Goal: Task Accomplishment & Management: Use online tool/utility

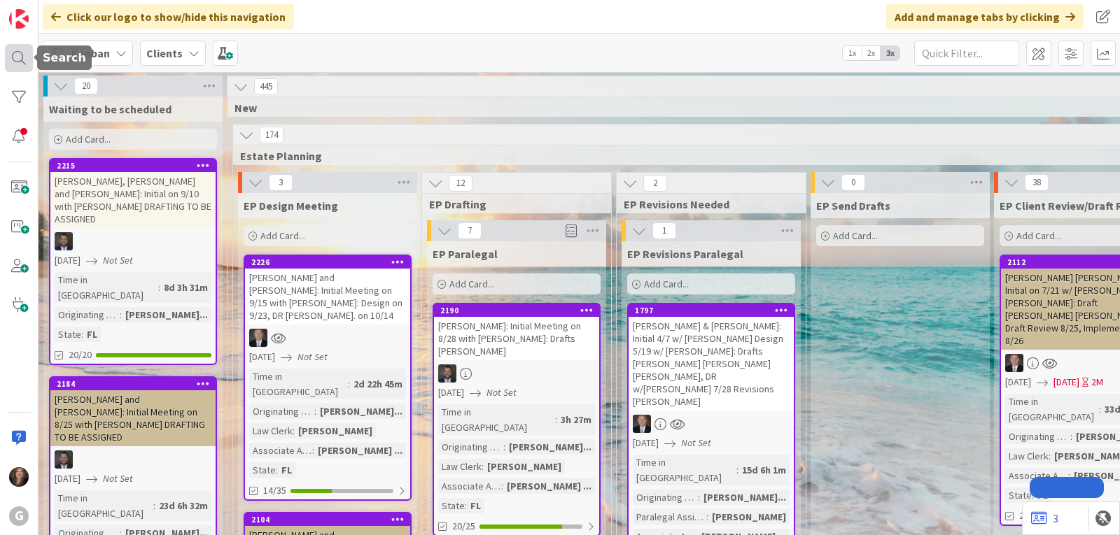
click at [15, 59] on div at bounding box center [19, 58] width 28 height 28
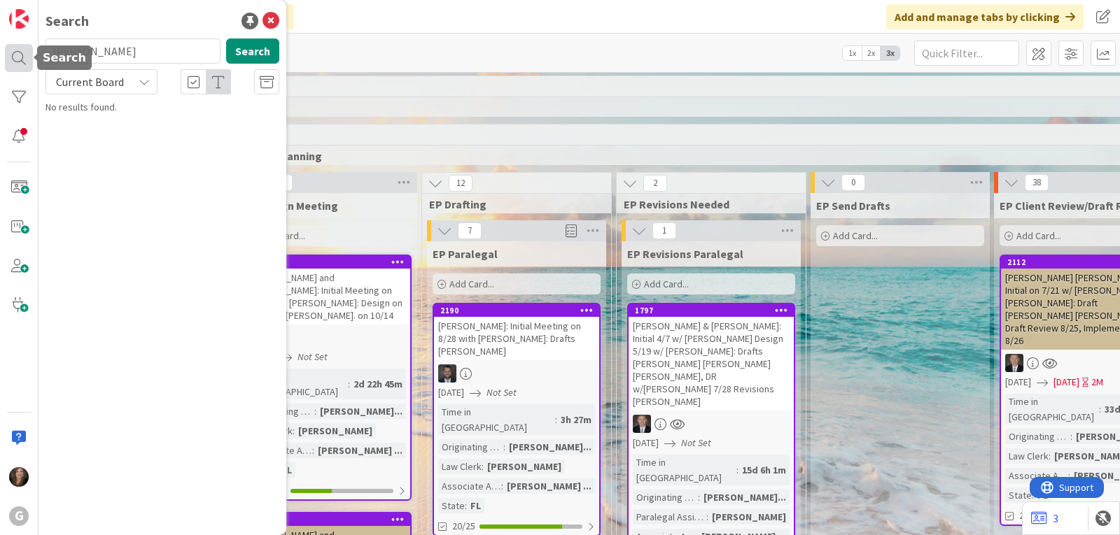
type input "[PERSON_NAME]"
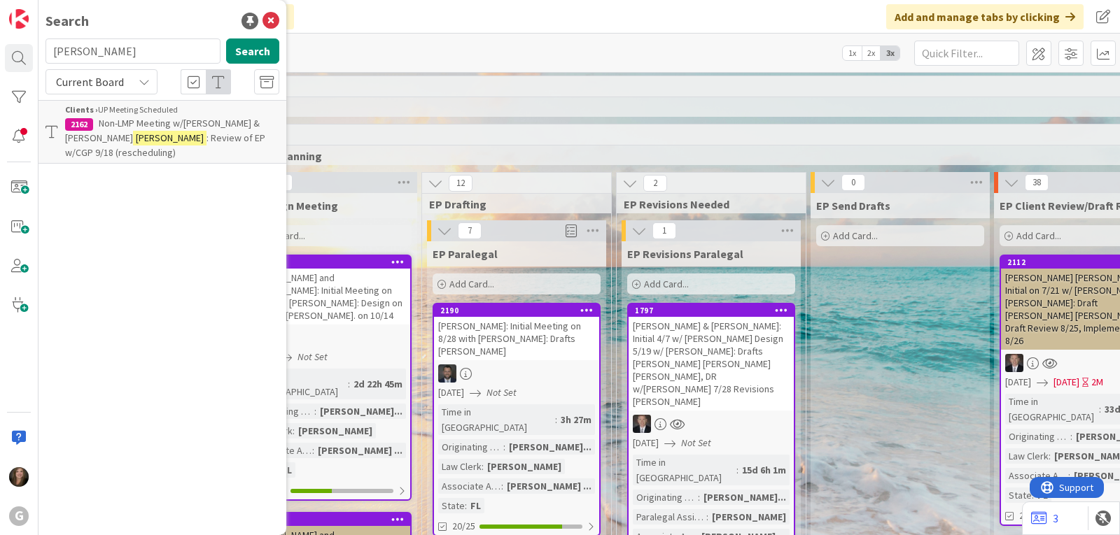
click at [118, 135] on span ": Review of EP w/CGP 9/18 (rescheduling)" at bounding box center [165, 145] width 200 height 27
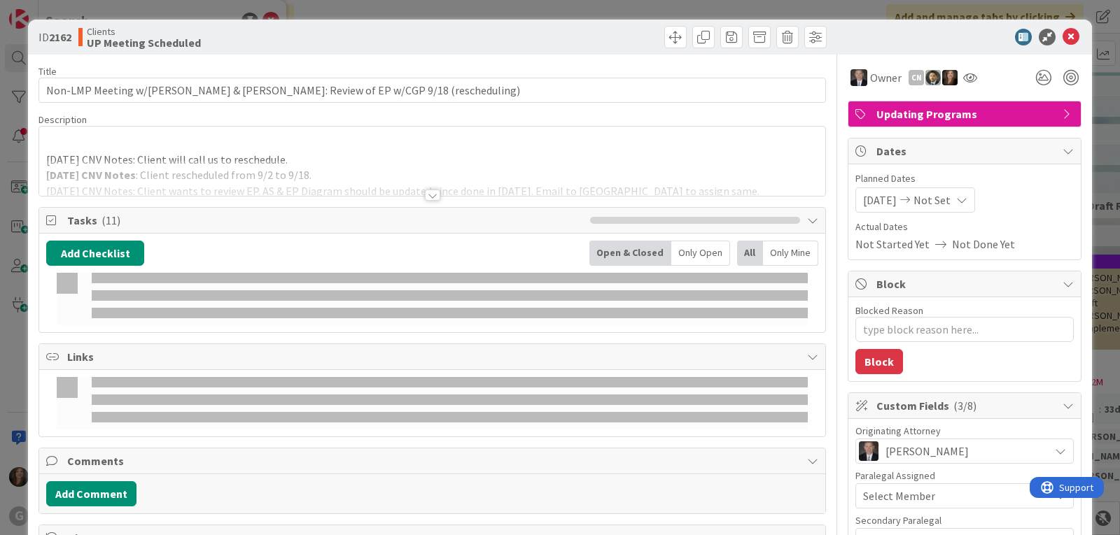
type textarea "x"
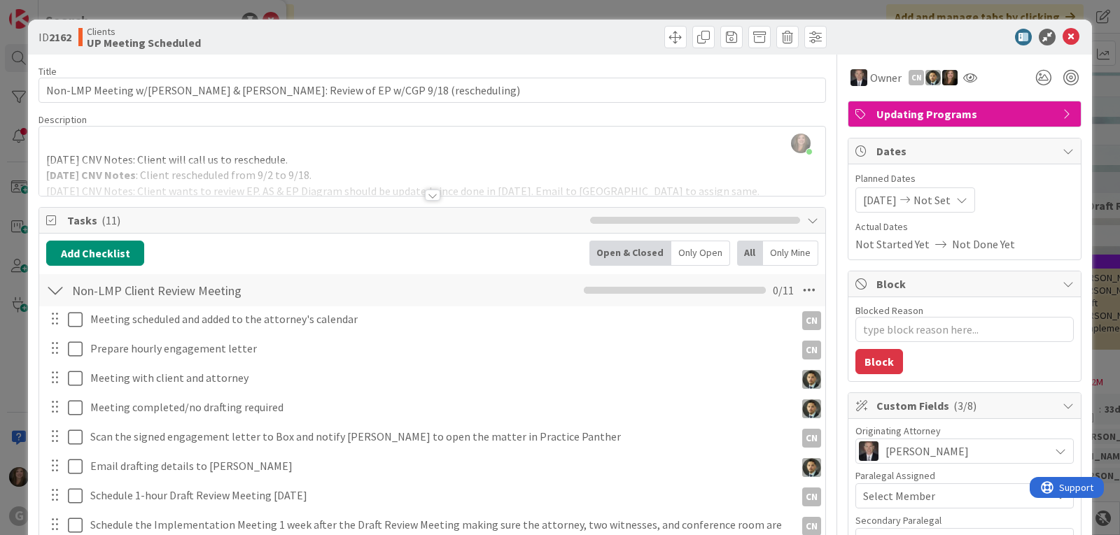
drag, startPoint x: 902, startPoint y: 197, endPoint x: 846, endPoint y: 200, distance: 55.4
click at [855, 200] on div "[DATE] Not Set" at bounding box center [915, 200] width 120 height 25
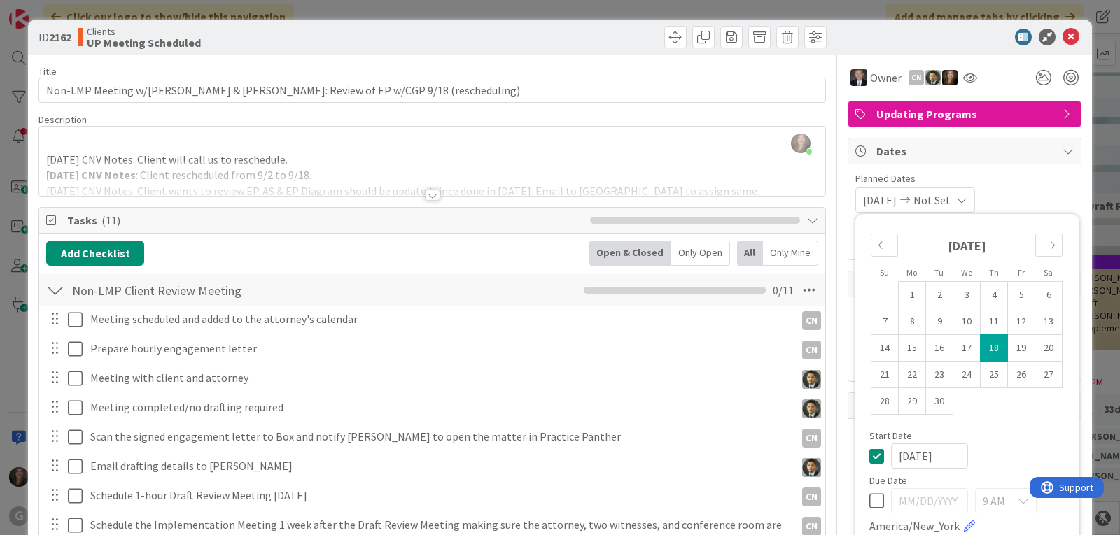
click at [869, 455] on icon at bounding box center [876, 456] width 15 height 17
click at [1032, 178] on span "Planned Dates" at bounding box center [964, 178] width 218 height 15
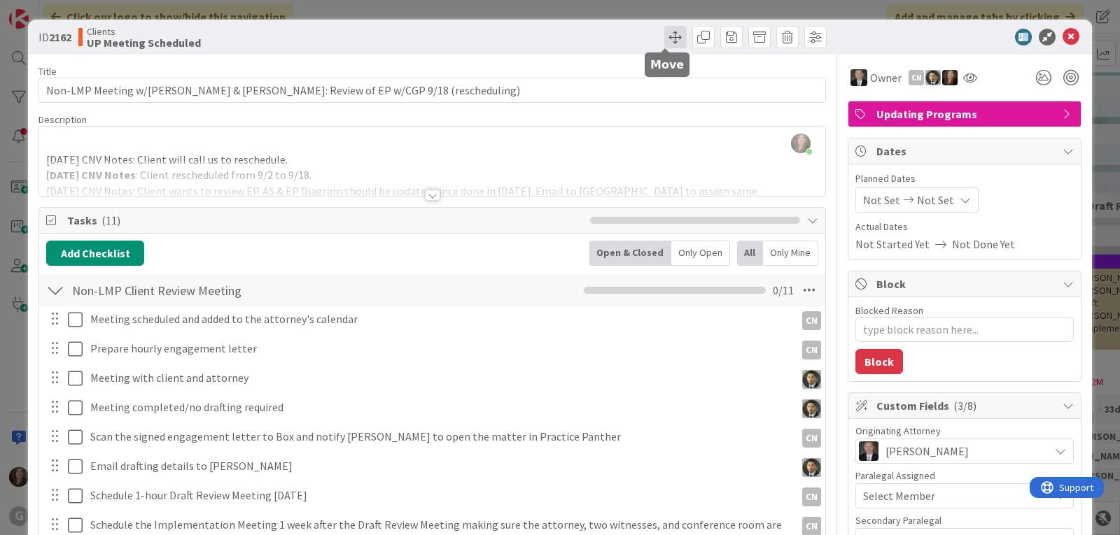
click at [666, 38] on span at bounding box center [675, 37] width 22 height 22
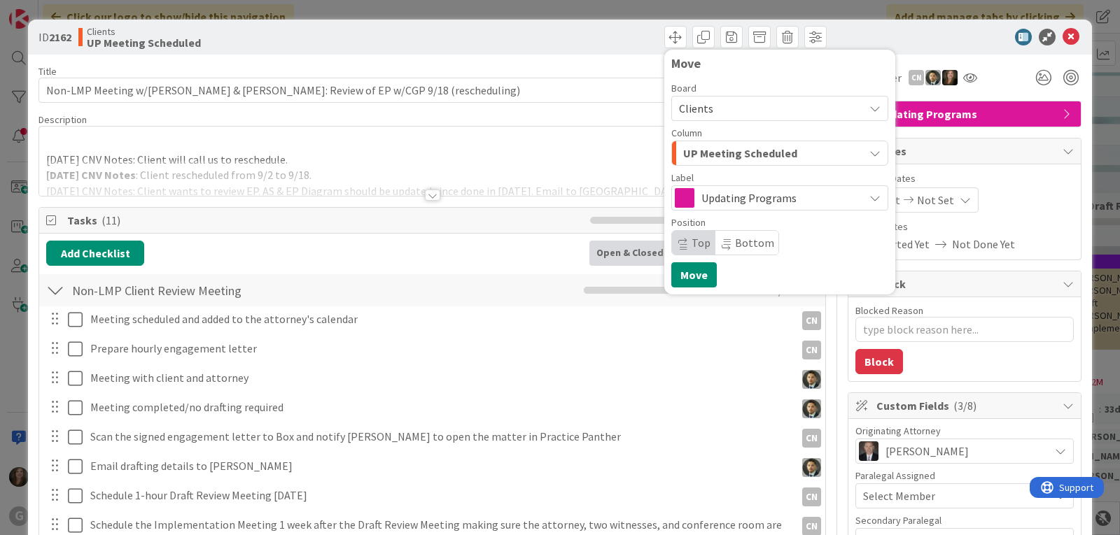
click at [837, 155] on div "UP Meeting Scheduled" at bounding box center [772, 153] width 184 height 22
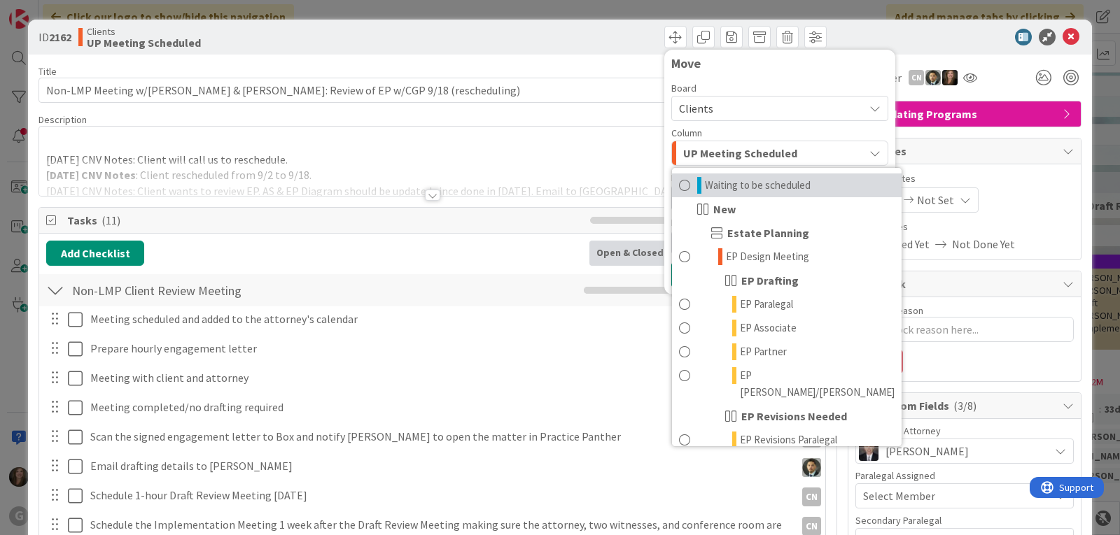
click at [742, 185] on span "Waiting to be scheduled" at bounding box center [758, 185] width 106 height 17
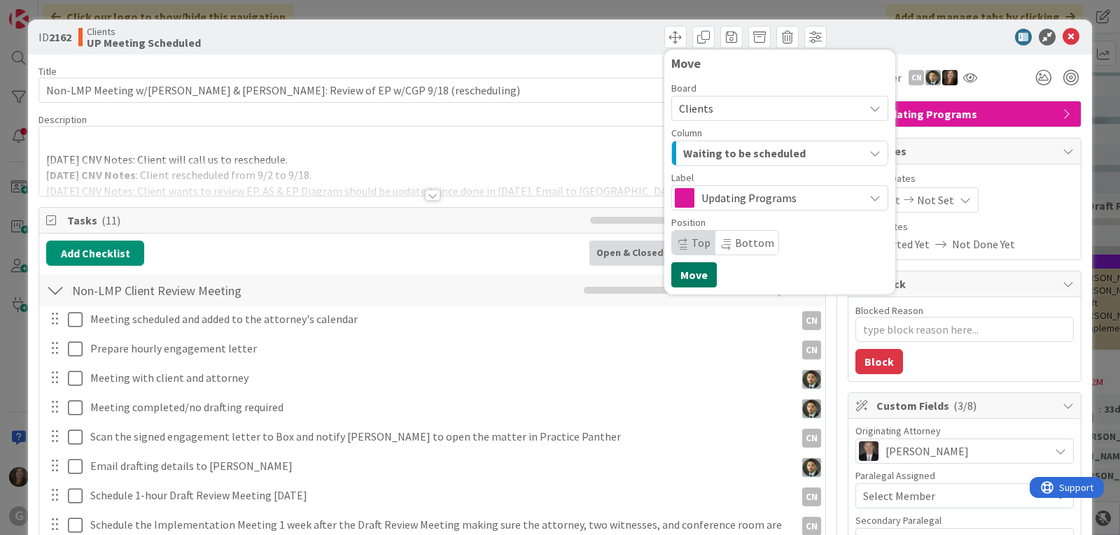
click at [678, 281] on button "Move" at bounding box center [693, 274] width 45 height 25
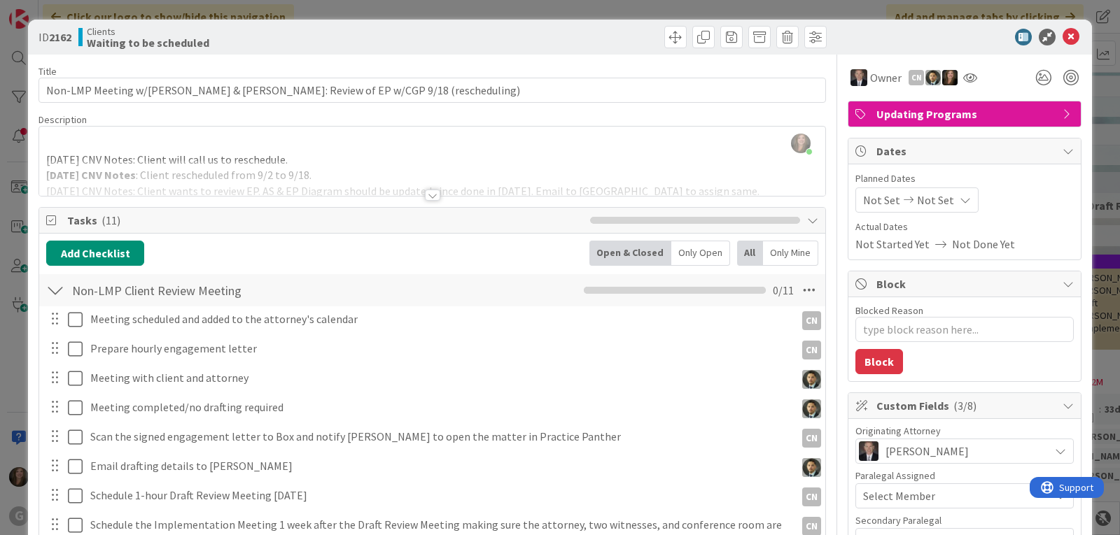
type textarea "x"
click at [1063, 32] on icon at bounding box center [1071, 37] width 17 height 17
